Goal: Information Seeking & Learning: Understand process/instructions

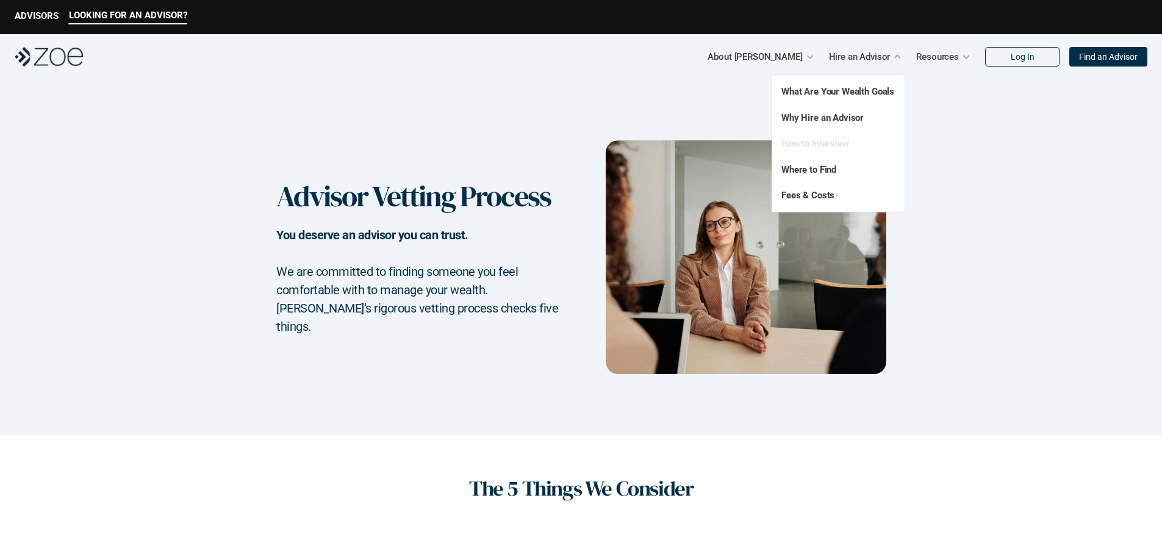
click at [822, 140] on link "How to Interview" at bounding box center [816, 143] width 68 height 11
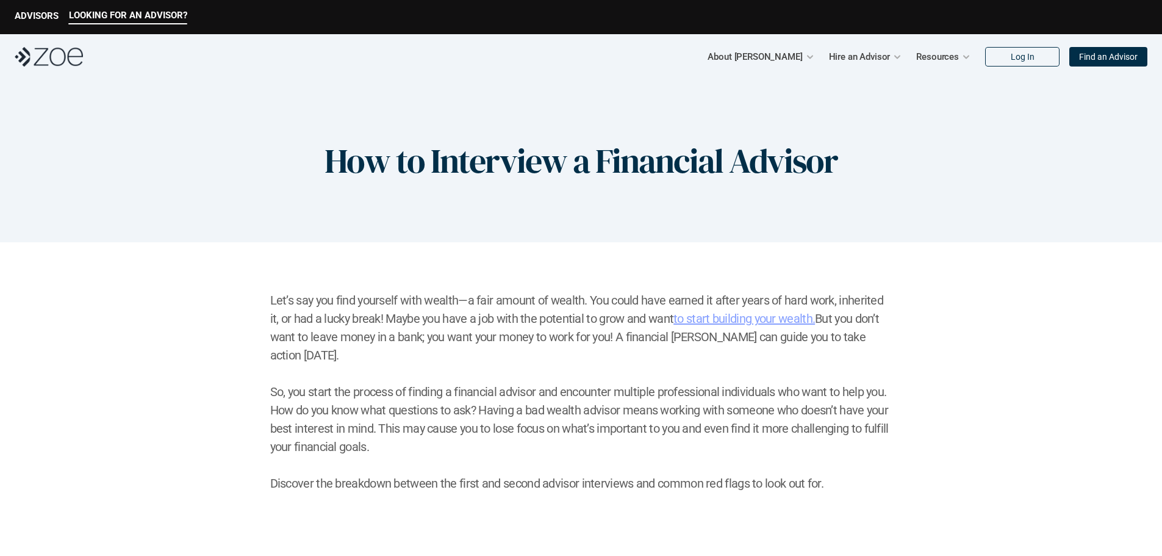
click at [39, 4] on div "LOOKING FOR AN ADVISOR? ADVISORS" at bounding box center [581, 17] width 1162 height 34
click at [39, 9] on div "LOOKING FOR AN ADVISOR? ADVISORS" at bounding box center [581, 17] width 1162 height 34
click at [41, 20] on p "ADVISORS" at bounding box center [37, 15] width 44 height 11
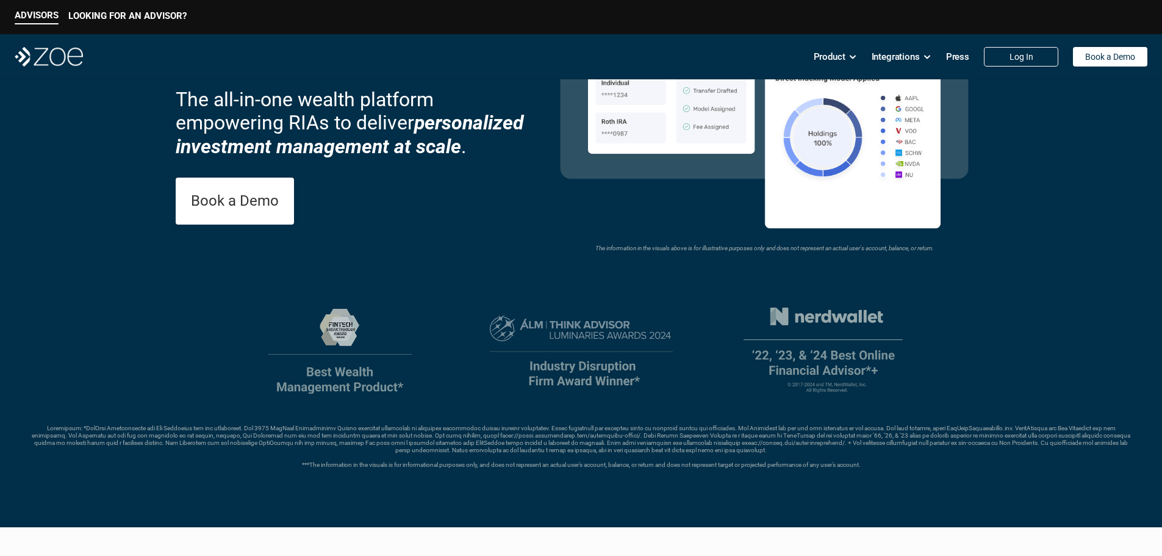
scroll to position [170, 0]
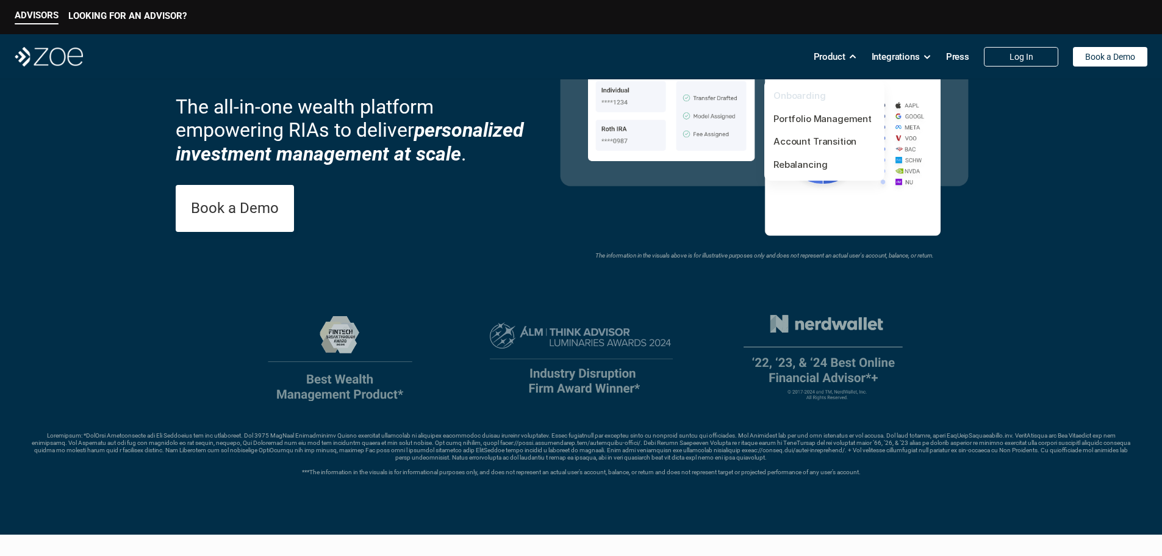
click at [814, 93] on link "Onboarding" at bounding box center [800, 96] width 52 height 12
